Goal: Task Accomplishment & Management: Complete application form

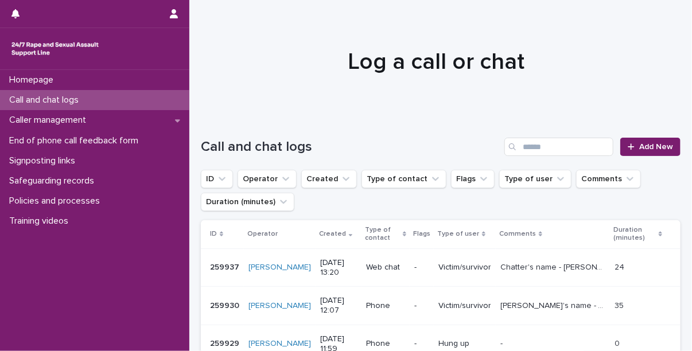
click at [71, 103] on p "Call and chat logs" at bounding box center [46, 100] width 83 height 11
click at [639, 146] on span "Add New" at bounding box center [656, 147] width 34 height 8
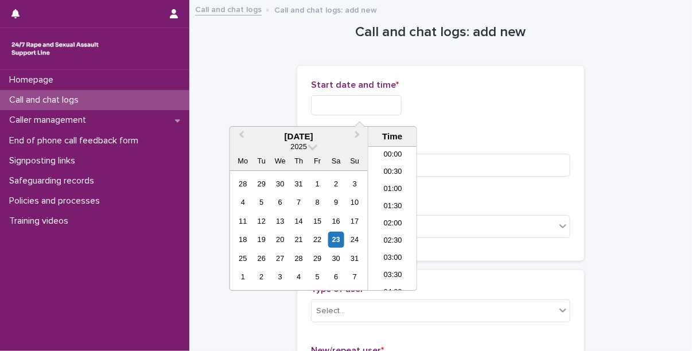
click at [376, 107] on input "text" at bounding box center [356, 105] width 91 height 20
click at [337, 110] on input "text" at bounding box center [356, 105] width 91 height 20
click at [392, 223] on li "11:00" at bounding box center [392, 218] width 49 height 17
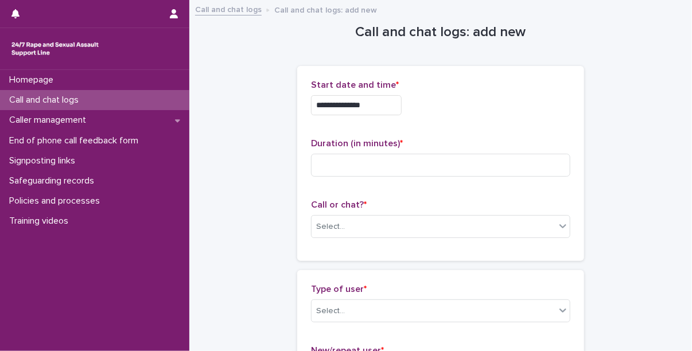
click at [386, 103] on input "**********" at bounding box center [356, 105] width 91 height 20
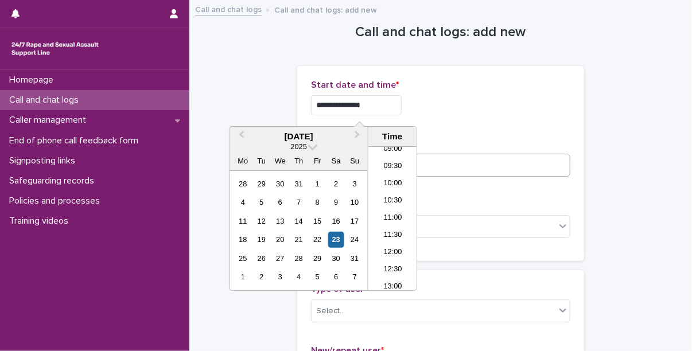
type input "**********"
click at [449, 173] on input at bounding box center [440, 165] width 259 height 23
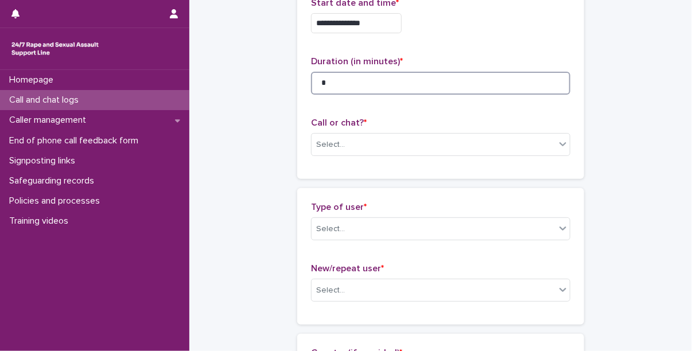
scroll to position [86, 0]
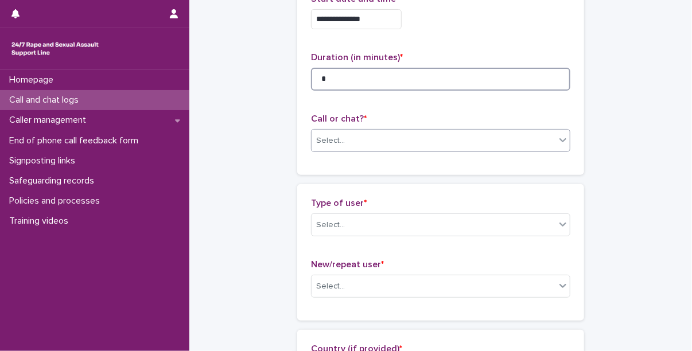
type input "*"
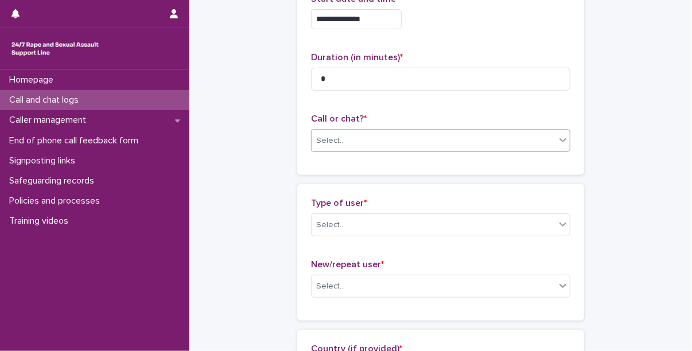
click at [361, 139] on div "Select..." at bounding box center [434, 140] width 244 height 19
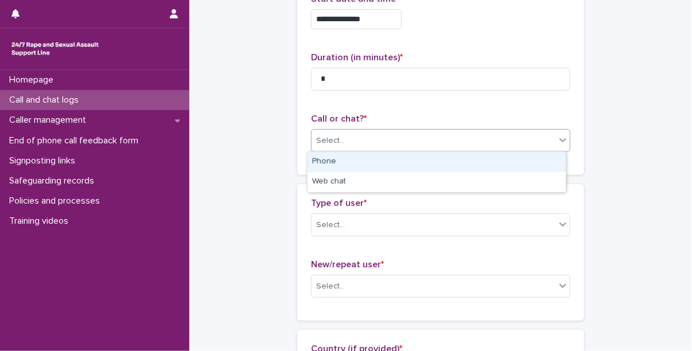
click at [340, 155] on div "Phone" at bounding box center [437, 162] width 258 height 20
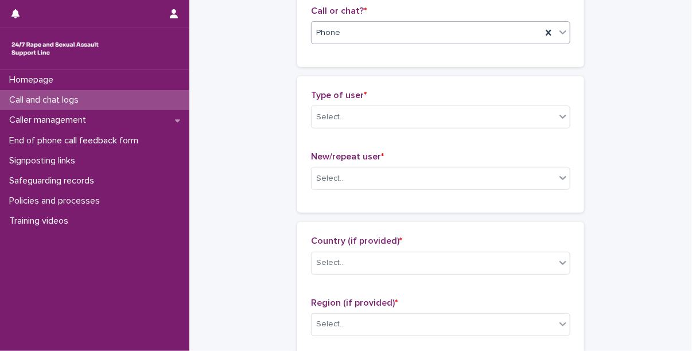
scroll to position [194, 0]
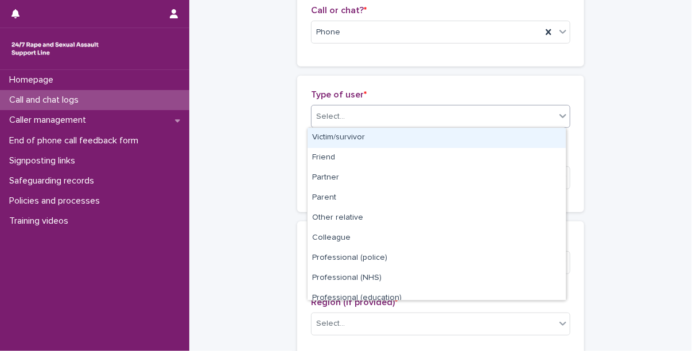
click at [347, 119] on div "Select..." at bounding box center [434, 116] width 244 height 19
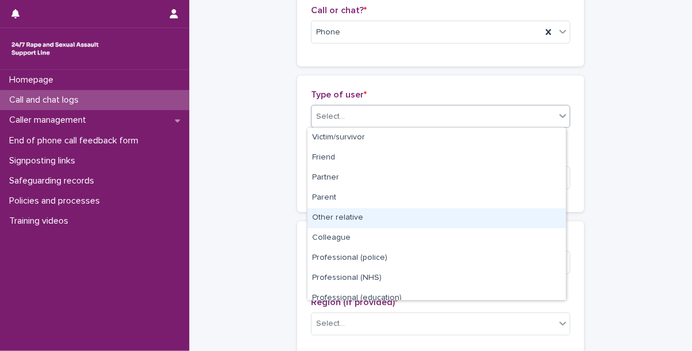
scroll to position [129, 0]
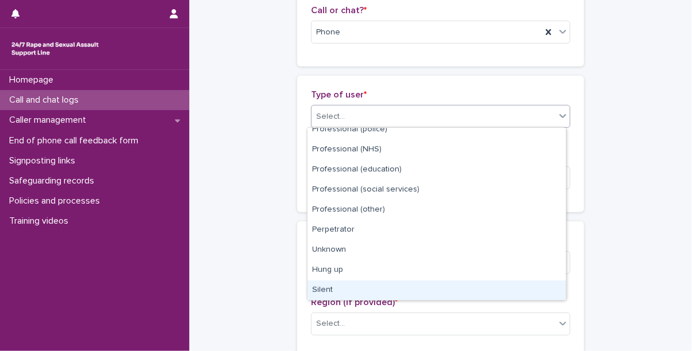
click at [324, 288] on div "Silent" at bounding box center [437, 291] width 258 height 20
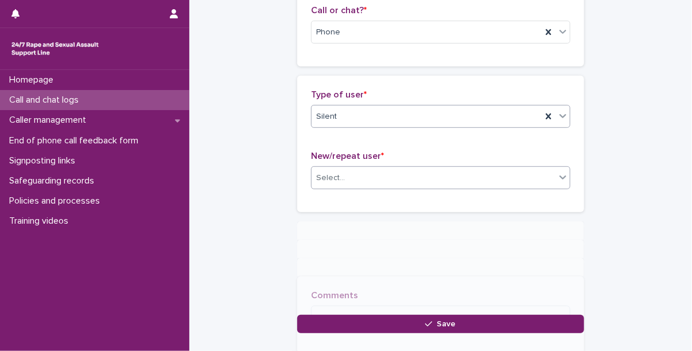
click at [351, 180] on div "Select..." at bounding box center [434, 178] width 244 height 19
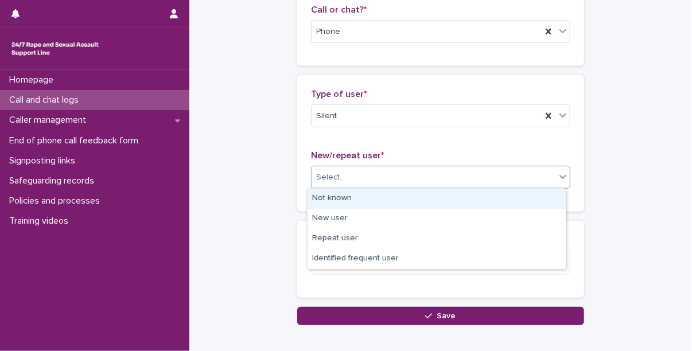
click at [349, 208] on div "Not known" at bounding box center [437, 199] width 258 height 20
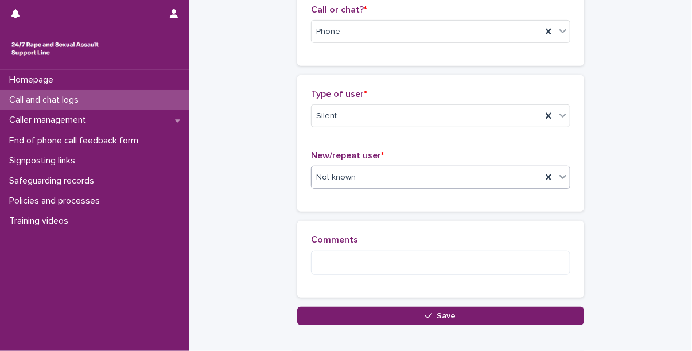
click at [371, 325] on div "**********" at bounding box center [440, 80] width 491 height 548
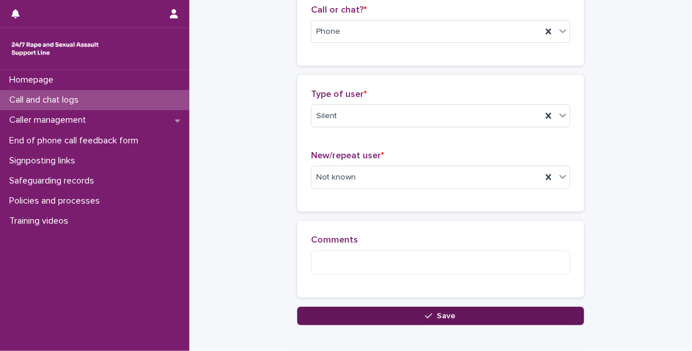
click at [366, 313] on button "Save" at bounding box center [440, 316] width 287 height 18
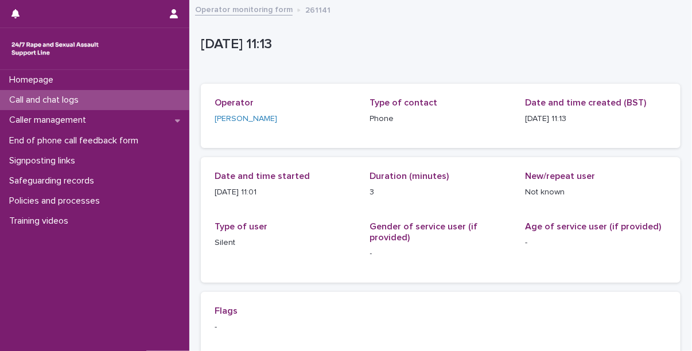
click at [67, 97] on p "Call and chat logs" at bounding box center [46, 100] width 83 height 11
